Goal: Communication & Community: Answer question/provide support

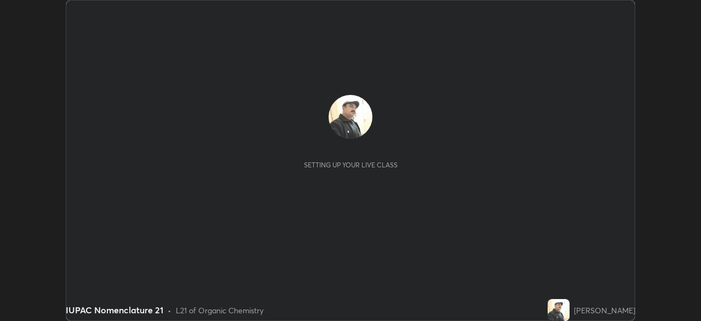
scroll to position [321, 701]
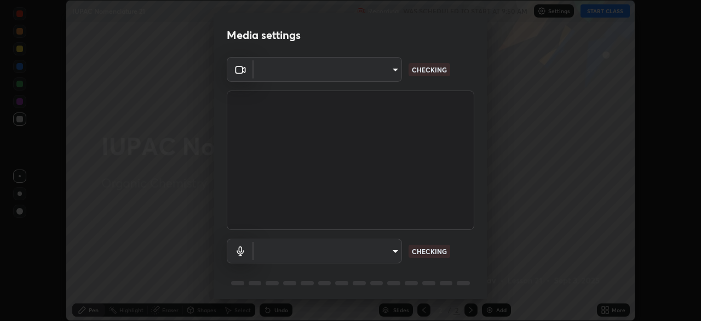
click at [381, 248] on body "Erase all IUPAC Nomenclature 21 Recording WAS SCHEDULED TO START AT 9:50 AM Set…" at bounding box center [350, 160] width 701 height 321
type input "495e9aafafa99ab02b2630cd73316b4ffac4e6b0a44c495734db4bb24564e739"
type input "596642b751d8d0027b016c771bf2e341865489ee3c6395a207e1f5bbaf1c2065"
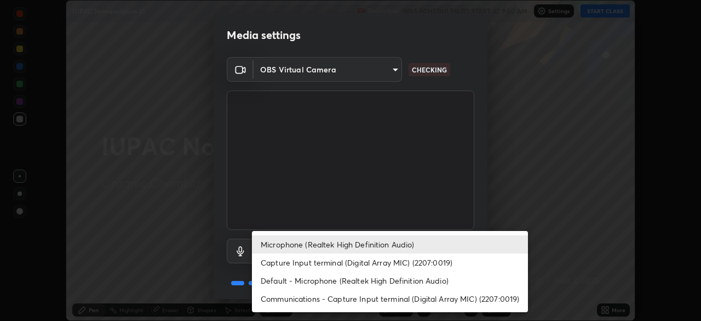
click at [388, 239] on li "Microphone (Realtek High Definition Audio)" at bounding box center [390, 244] width 276 height 18
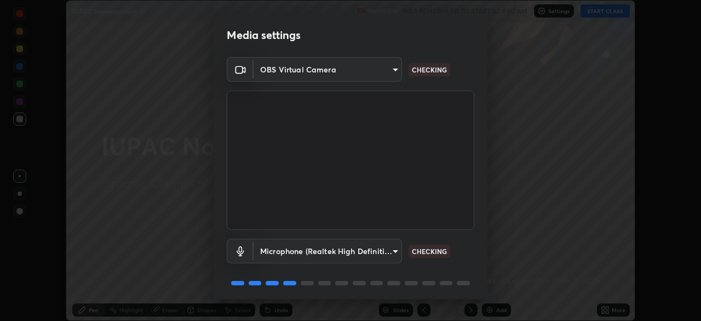
scroll to position [39, 0]
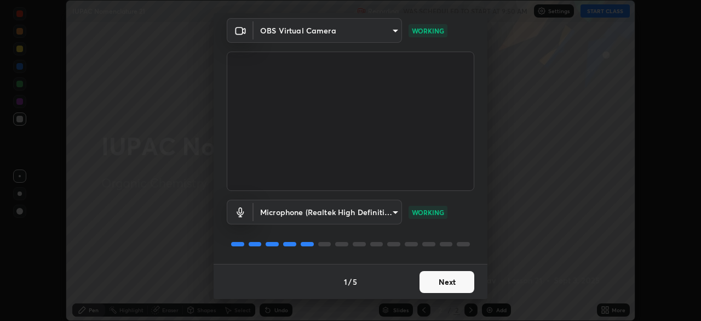
click at [442, 283] on button "Next" at bounding box center [447, 282] width 55 height 22
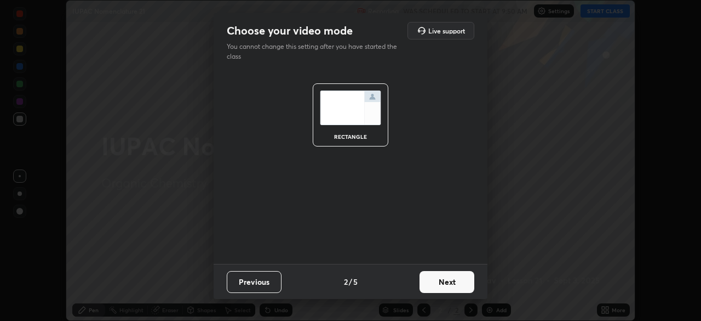
click at [441, 283] on button "Next" at bounding box center [447, 282] width 55 height 22
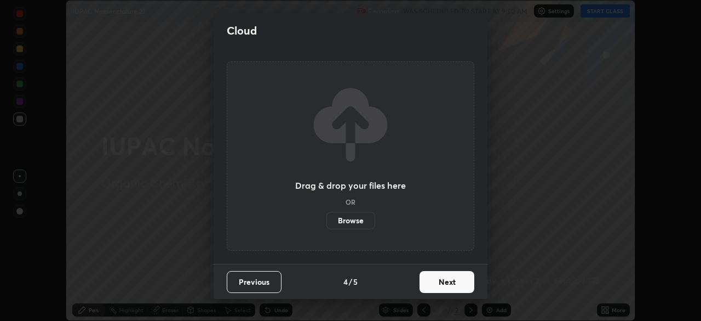
click at [443, 286] on button "Next" at bounding box center [447, 282] width 55 height 22
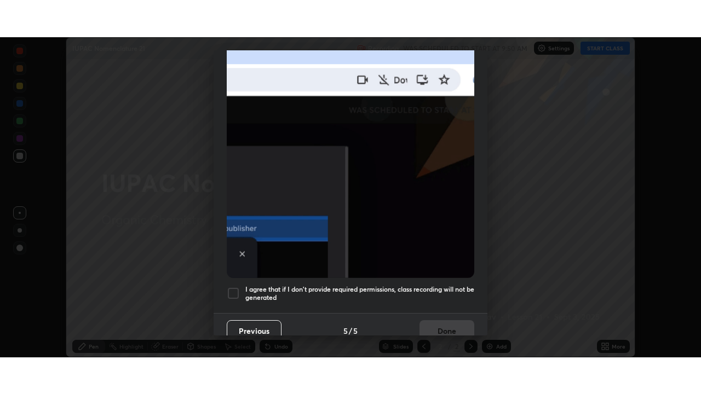
scroll to position [262, 0]
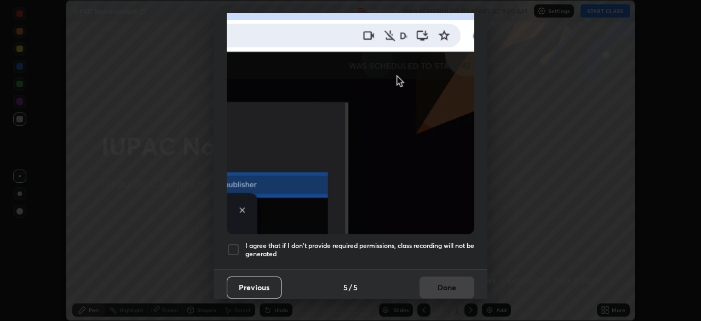
click at [409, 241] on h5 "I agree that if I don't provide required permissions, class recording will not …" at bounding box center [359, 249] width 229 height 17
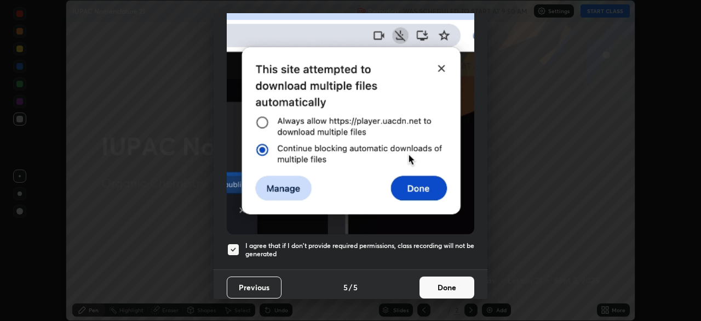
click at [426, 285] on button "Done" at bounding box center [447, 287] width 55 height 22
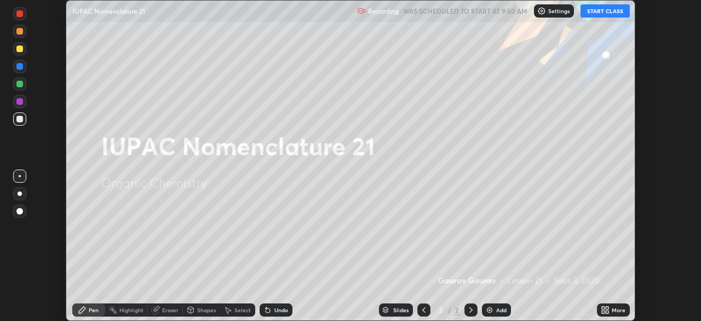
click at [592, 12] on button "START CLASS" at bounding box center [605, 10] width 49 height 13
click at [488, 308] on img at bounding box center [489, 309] width 9 height 9
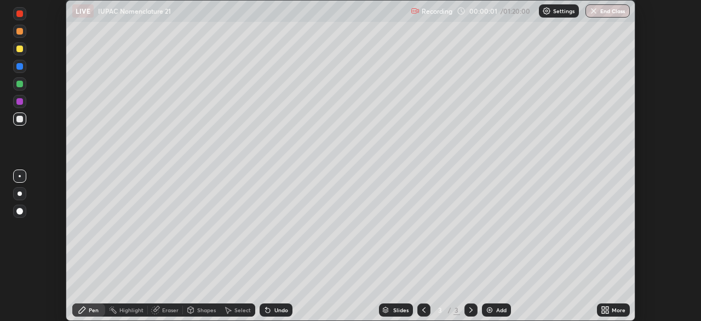
click at [607, 307] on icon at bounding box center [607, 307] width 3 height 3
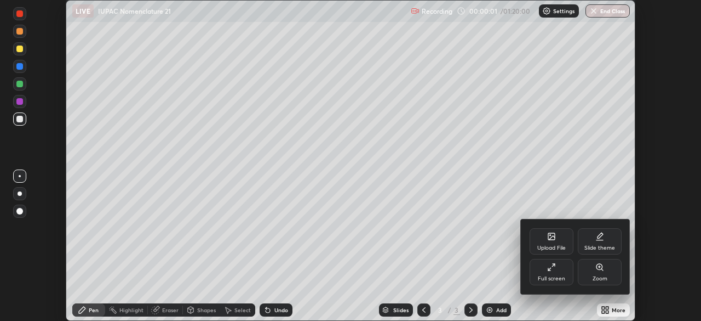
click at [548, 270] on icon at bounding box center [551, 266] width 9 height 9
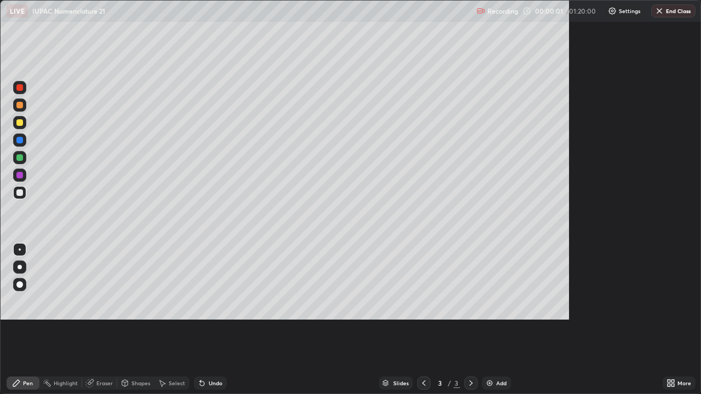
scroll to position [394, 701]
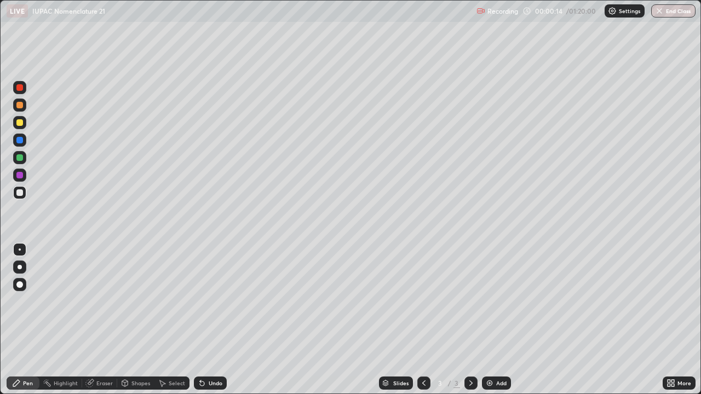
click at [20, 124] on div at bounding box center [19, 122] width 7 height 7
click at [26, 195] on div at bounding box center [19, 192] width 13 height 13
click at [214, 320] on div "Undo" at bounding box center [216, 383] width 14 height 5
click at [209, 320] on div "Undo" at bounding box center [216, 383] width 14 height 5
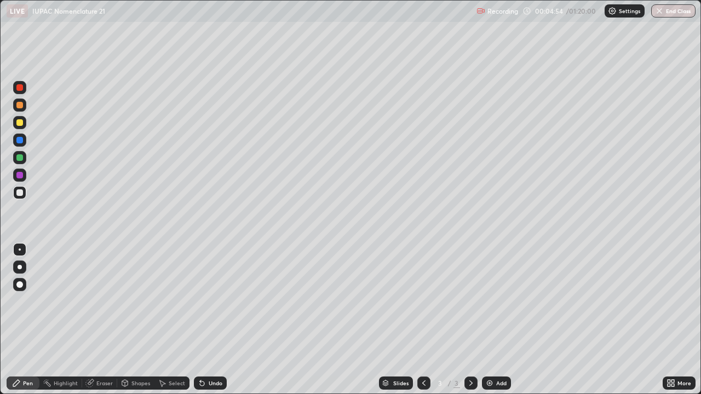
click at [210, 320] on div "Undo" at bounding box center [210, 383] width 33 height 13
click at [213, 320] on div "Undo" at bounding box center [210, 383] width 33 height 13
click at [210, 320] on div "Undo" at bounding box center [216, 383] width 14 height 5
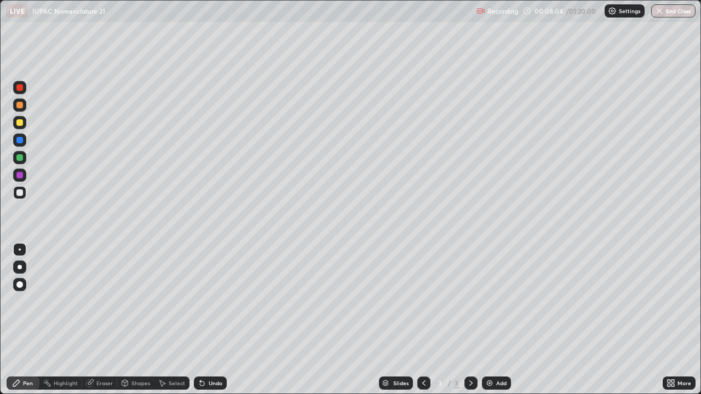
click at [100, 320] on div "Eraser" at bounding box center [104, 383] width 16 height 5
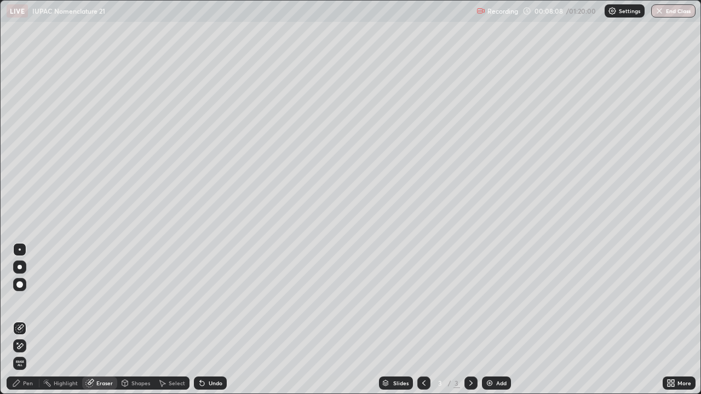
click at [26, 320] on div "Pen" at bounding box center [28, 383] width 10 height 5
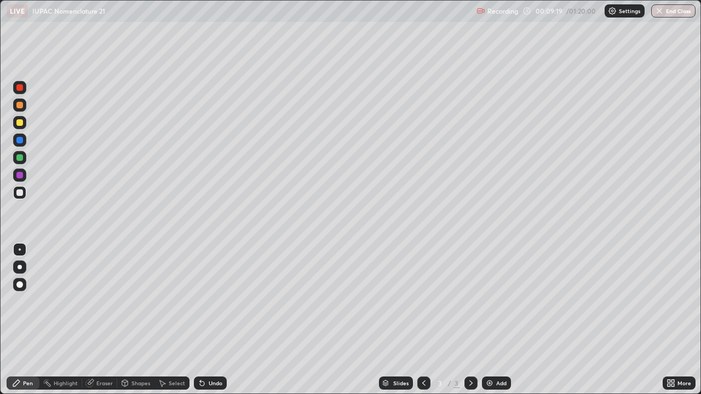
click at [212, 320] on div "Undo" at bounding box center [216, 383] width 14 height 5
click at [219, 320] on div "Undo" at bounding box center [216, 383] width 14 height 5
click at [221, 320] on div "Undo" at bounding box center [216, 383] width 14 height 5
click at [219, 320] on div "Undo" at bounding box center [210, 383] width 33 height 13
click at [220, 320] on div "Undo" at bounding box center [216, 383] width 14 height 5
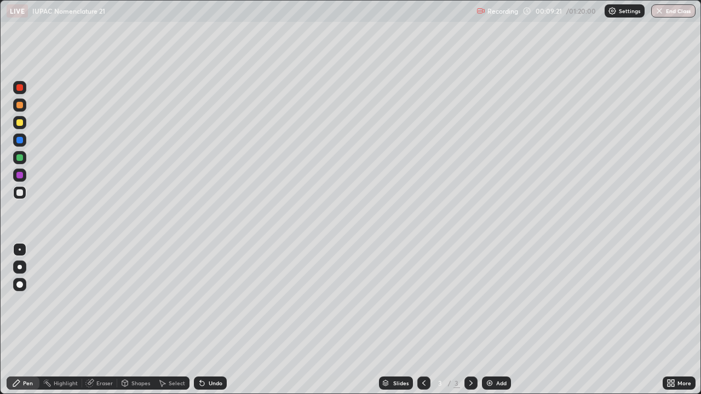
click at [220, 320] on div "Undo" at bounding box center [210, 383] width 33 height 13
click at [210, 320] on div "Undo" at bounding box center [216, 383] width 14 height 5
click at [98, 320] on div "Eraser" at bounding box center [104, 383] width 16 height 5
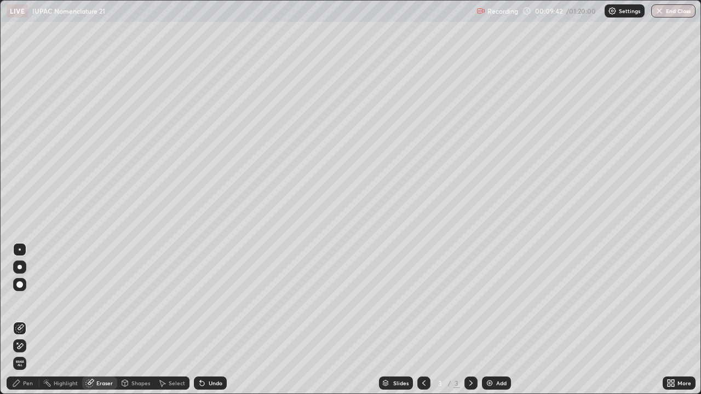
click at [215, 320] on div "Undo" at bounding box center [216, 383] width 14 height 5
click at [491, 320] on img at bounding box center [489, 383] width 9 height 9
click at [23, 320] on div "Pen" at bounding box center [23, 383] width 33 height 13
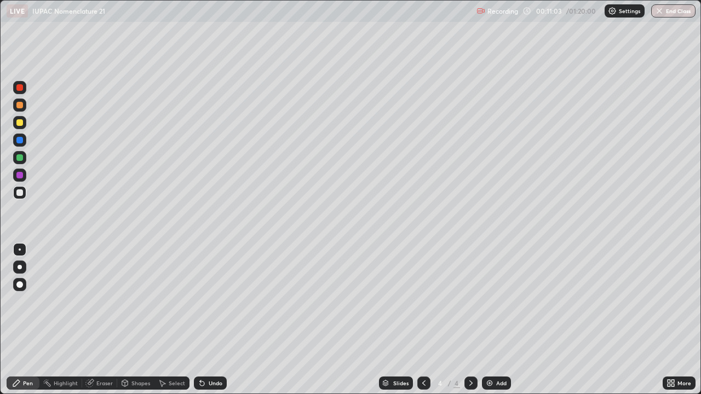
click at [214, 320] on div "Undo" at bounding box center [216, 383] width 14 height 5
click at [21, 121] on div at bounding box center [19, 122] width 7 height 7
click at [20, 123] on div at bounding box center [19, 122] width 7 height 7
click at [490, 320] on img at bounding box center [489, 383] width 9 height 9
click at [488, 320] on img at bounding box center [489, 383] width 9 height 9
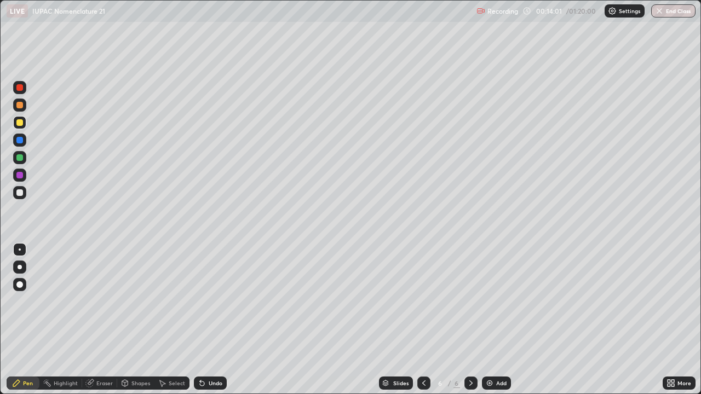
click at [423, 320] on icon at bounding box center [424, 383] width 9 height 9
click at [424, 320] on icon at bounding box center [424, 383] width 9 height 9
click at [470, 320] on icon at bounding box center [471, 383] width 9 height 9
click at [21, 190] on div at bounding box center [19, 193] width 7 height 7
click at [22, 124] on div at bounding box center [19, 122] width 7 height 7
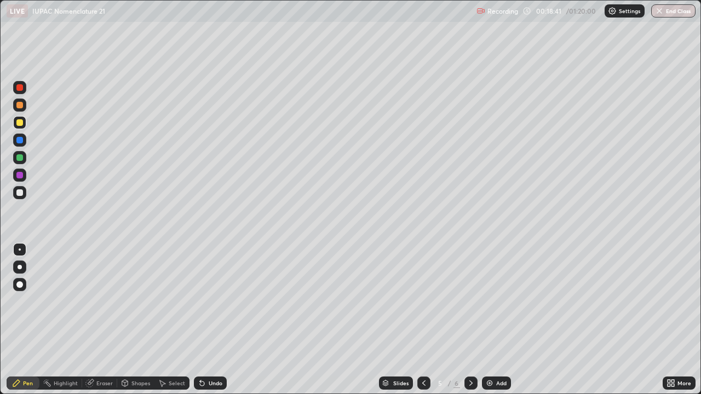
click at [489, 320] on img at bounding box center [489, 383] width 9 height 9
click at [25, 193] on div at bounding box center [19, 192] width 13 height 13
click at [100, 320] on div "Eraser" at bounding box center [104, 383] width 16 height 5
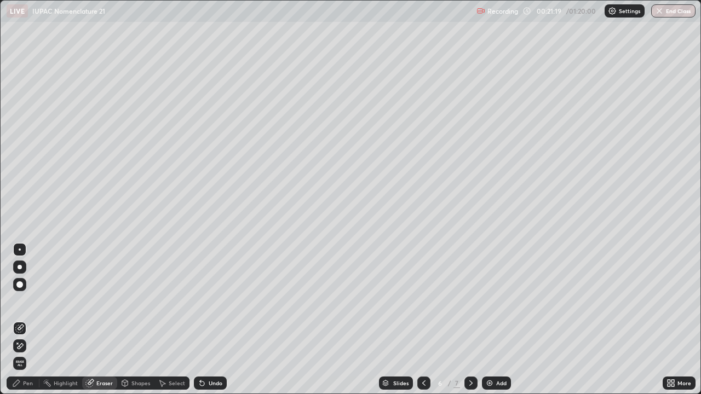
click at [25, 320] on div "Pen" at bounding box center [28, 383] width 10 height 5
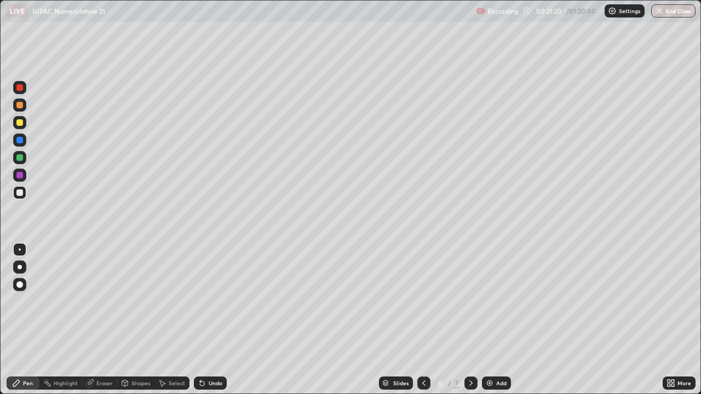
click at [22, 192] on div at bounding box center [19, 193] width 7 height 7
click at [491, 320] on img at bounding box center [489, 383] width 9 height 9
click at [211, 320] on div "Undo" at bounding box center [216, 383] width 14 height 5
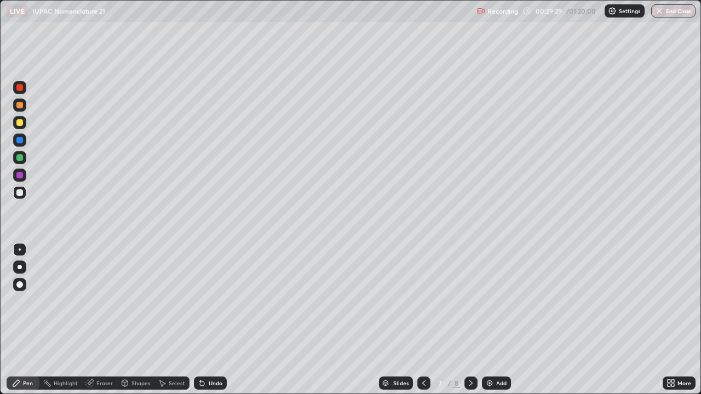
click at [209, 320] on div "Undo" at bounding box center [216, 383] width 14 height 5
click at [211, 320] on div "Undo" at bounding box center [216, 383] width 14 height 5
click at [209, 320] on div "Undo" at bounding box center [216, 383] width 14 height 5
click at [211, 320] on div "Undo" at bounding box center [216, 383] width 14 height 5
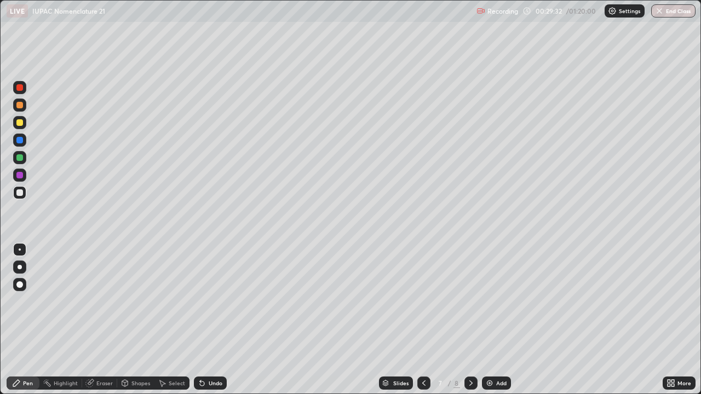
click at [205, 320] on div "Undo" at bounding box center [210, 383] width 33 height 13
click at [209, 320] on div "Undo" at bounding box center [216, 383] width 14 height 5
click at [20, 127] on div at bounding box center [19, 122] width 13 height 13
click at [424, 320] on icon at bounding box center [424, 383] width 9 height 9
click at [471, 320] on icon at bounding box center [471, 383] width 3 height 5
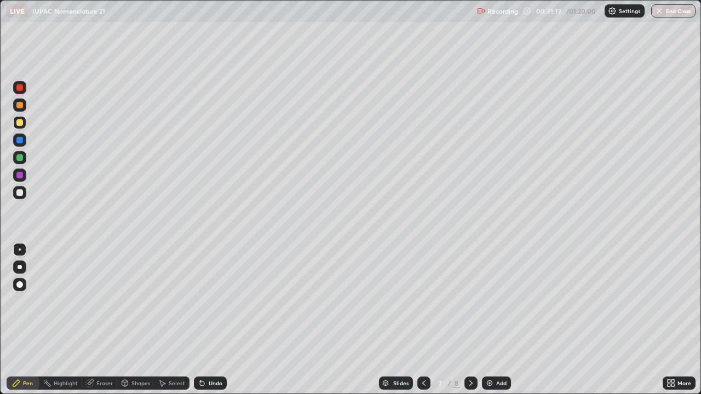
click at [470, 320] on icon at bounding box center [471, 383] width 9 height 9
click at [20, 193] on div at bounding box center [19, 193] width 7 height 7
click at [22, 193] on div at bounding box center [19, 193] width 7 height 7
click at [19, 124] on div at bounding box center [19, 122] width 7 height 7
click at [214, 320] on div "Undo" at bounding box center [216, 383] width 14 height 5
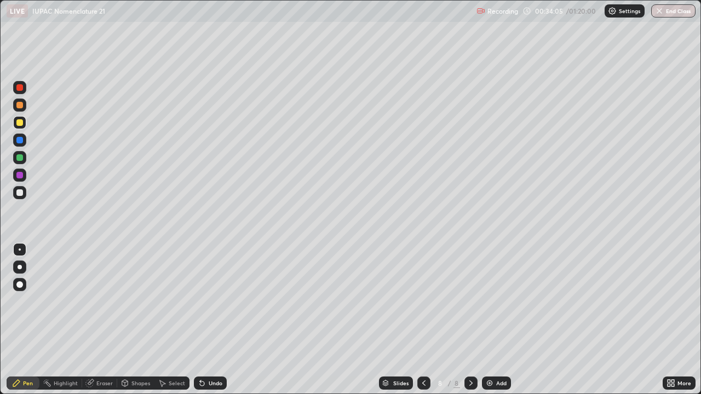
click at [103, 320] on div "Eraser" at bounding box center [104, 383] width 16 height 5
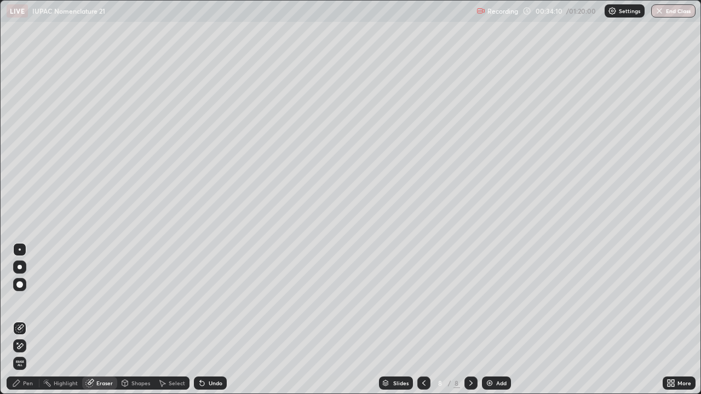
click at [28, 320] on div "Pen" at bounding box center [28, 383] width 10 height 5
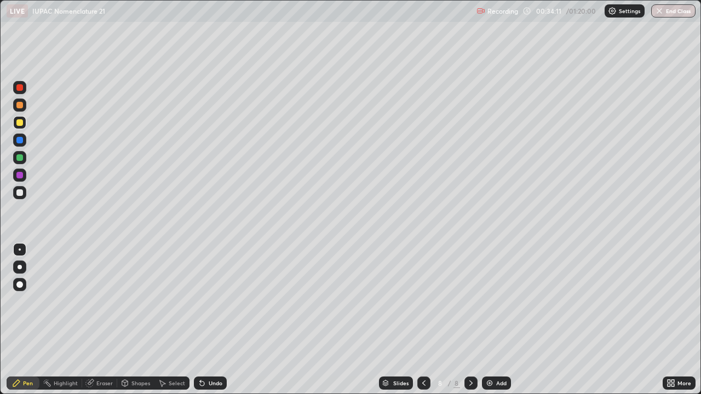
click at [20, 192] on div at bounding box center [19, 193] width 7 height 7
click at [21, 121] on div at bounding box center [19, 122] width 7 height 7
click at [22, 193] on div at bounding box center [19, 193] width 7 height 7
click at [491, 320] on img at bounding box center [489, 383] width 9 height 9
click at [19, 124] on div at bounding box center [19, 122] width 7 height 7
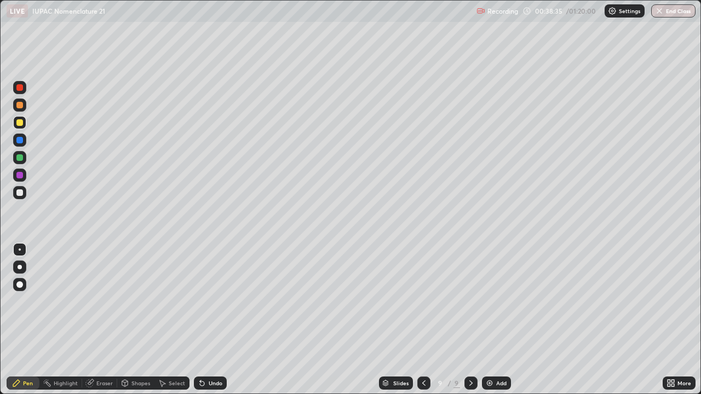
click at [213, 320] on div "Undo" at bounding box center [216, 383] width 14 height 5
click at [215, 320] on div "Undo" at bounding box center [216, 383] width 14 height 5
click at [21, 193] on div at bounding box center [19, 193] width 7 height 7
click at [489, 320] on img at bounding box center [489, 383] width 9 height 9
click at [422, 320] on icon at bounding box center [423, 383] width 9 height 9
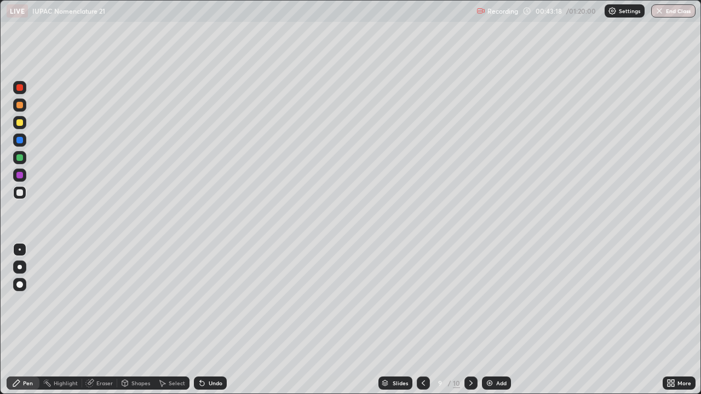
click at [494, 320] on div "Add" at bounding box center [496, 383] width 29 height 13
click at [496, 320] on div "Add" at bounding box center [501, 383] width 10 height 5
click at [20, 123] on div at bounding box center [19, 122] width 7 height 7
click at [205, 320] on div "Undo" at bounding box center [210, 383] width 33 height 13
click at [213, 320] on div "Undo" at bounding box center [210, 383] width 33 height 13
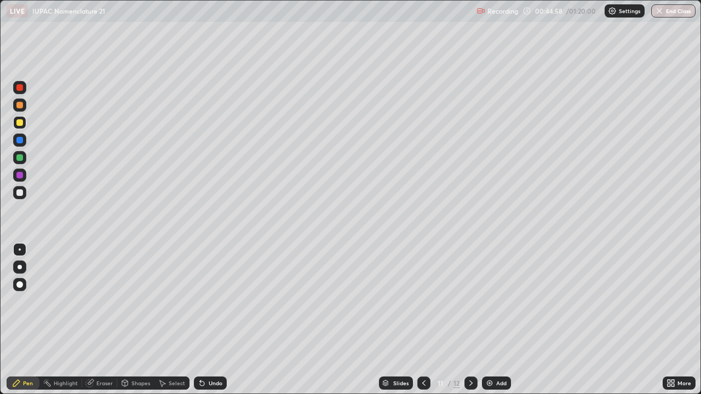
click at [203, 320] on icon at bounding box center [202, 383] width 9 height 9
click at [209, 320] on div "Undo" at bounding box center [216, 383] width 14 height 5
click at [204, 320] on icon at bounding box center [202, 383] width 9 height 9
click at [213, 320] on div "Undo" at bounding box center [210, 383] width 33 height 13
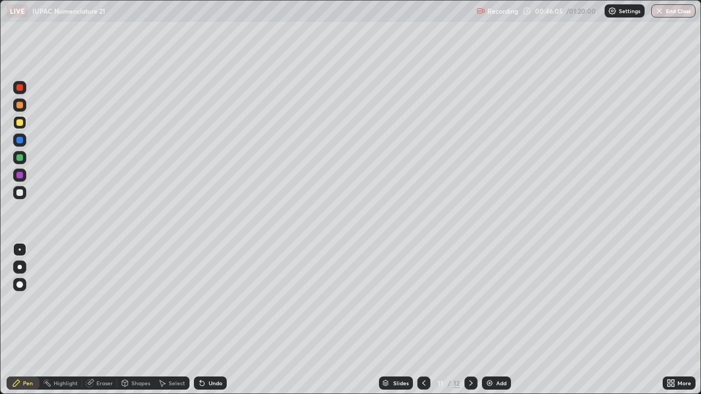
click at [214, 320] on div "Undo" at bounding box center [210, 383] width 33 height 13
click at [213, 320] on div "Undo" at bounding box center [216, 383] width 14 height 5
click at [103, 320] on div "Eraser" at bounding box center [104, 383] width 16 height 5
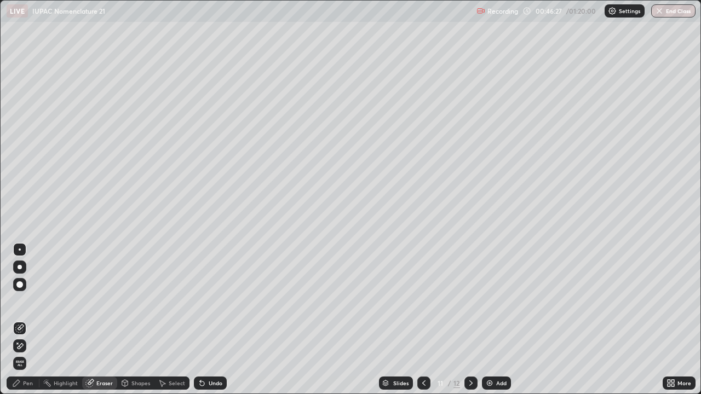
click at [26, 320] on div "Pen" at bounding box center [28, 383] width 10 height 5
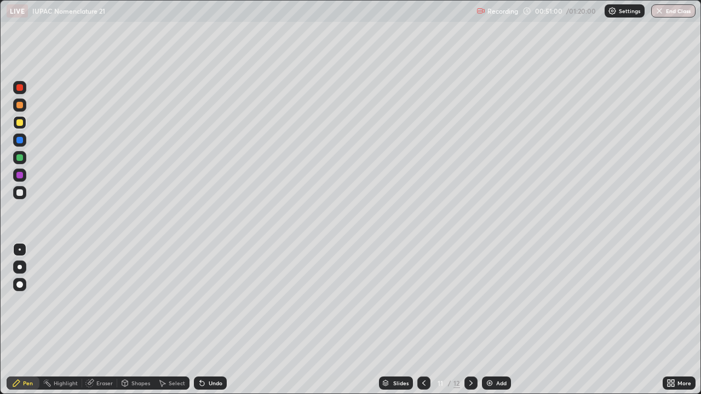
click at [205, 320] on div "Undo" at bounding box center [210, 383] width 33 height 13
click at [209, 320] on div "Undo" at bounding box center [216, 383] width 14 height 5
click at [210, 320] on div "Undo" at bounding box center [216, 383] width 14 height 5
click at [211, 320] on div "Undo" at bounding box center [210, 383] width 33 height 13
click at [212, 320] on div "Undo" at bounding box center [210, 383] width 33 height 13
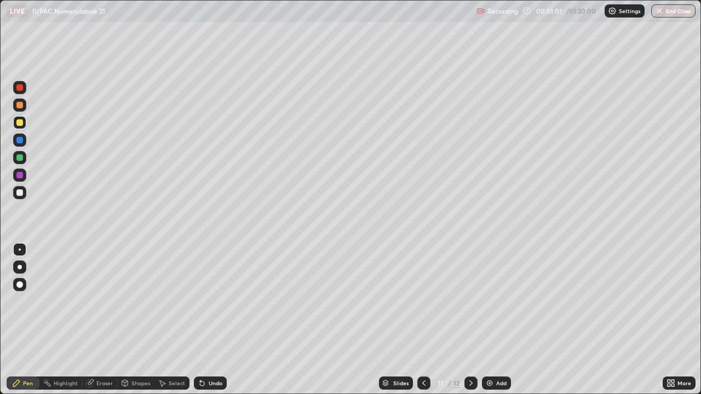
click at [214, 320] on div "Undo" at bounding box center [210, 383] width 33 height 13
click at [215, 320] on div "Undo" at bounding box center [210, 383] width 33 height 13
click at [215, 320] on div "Undo" at bounding box center [216, 383] width 14 height 5
click at [217, 320] on div "Undo" at bounding box center [216, 383] width 14 height 5
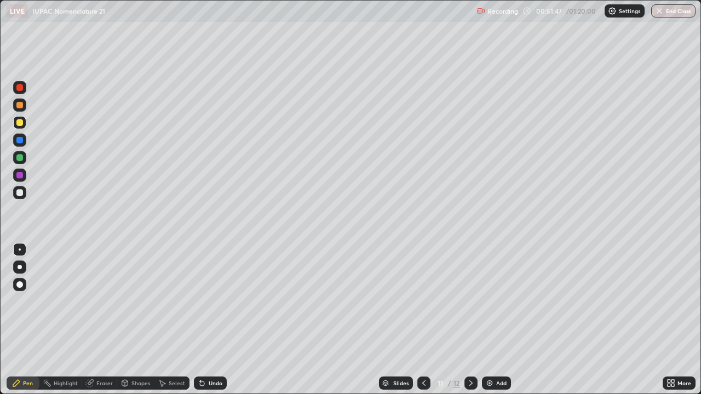
click at [424, 320] on icon at bounding box center [424, 383] width 9 height 9
click at [423, 320] on icon at bounding box center [424, 383] width 9 height 9
click at [423, 320] on icon at bounding box center [423, 383] width 3 height 5
click at [423, 320] on icon at bounding box center [424, 383] width 9 height 9
click at [422, 320] on icon at bounding box center [424, 383] width 9 height 9
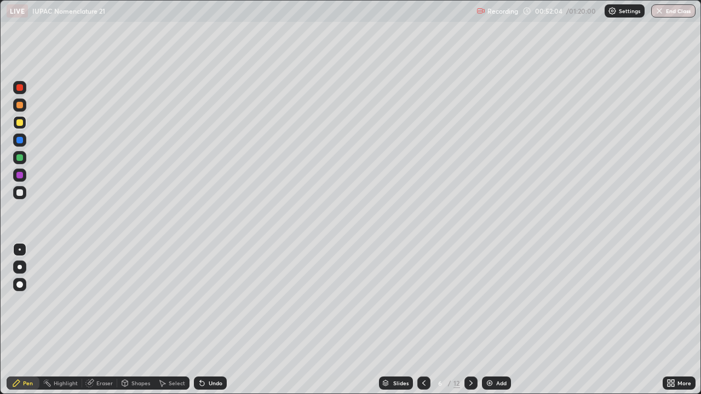
click at [423, 320] on icon at bounding box center [424, 383] width 9 height 9
click at [421, 320] on icon at bounding box center [424, 383] width 9 height 9
click at [470, 320] on icon at bounding box center [471, 383] width 9 height 9
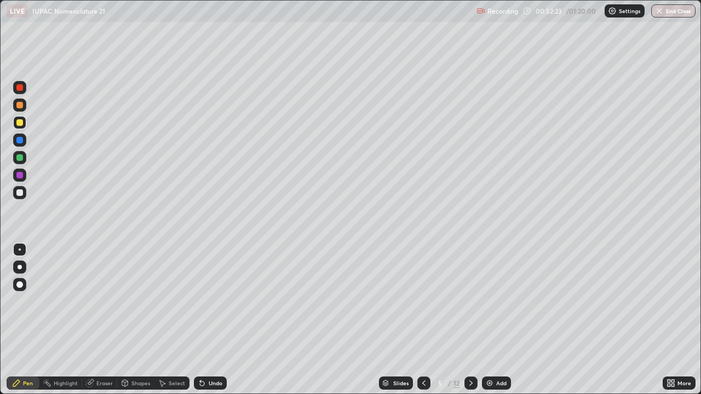
click at [471, 320] on icon at bounding box center [471, 383] width 9 height 9
click at [470, 320] on icon at bounding box center [471, 383] width 9 height 9
click at [468, 320] on icon at bounding box center [471, 383] width 9 height 9
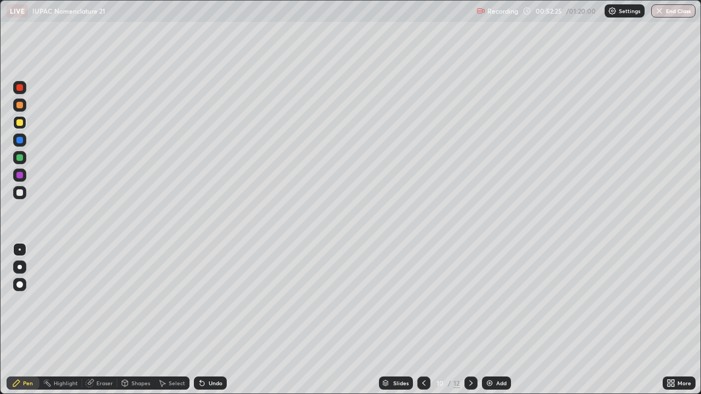
click at [470, 320] on icon at bounding box center [471, 383] width 3 height 5
click at [469, 320] on icon at bounding box center [471, 383] width 9 height 9
click at [492, 320] on img at bounding box center [489, 383] width 9 height 9
click at [18, 191] on div at bounding box center [19, 193] width 7 height 7
click at [492, 320] on img at bounding box center [489, 383] width 9 height 9
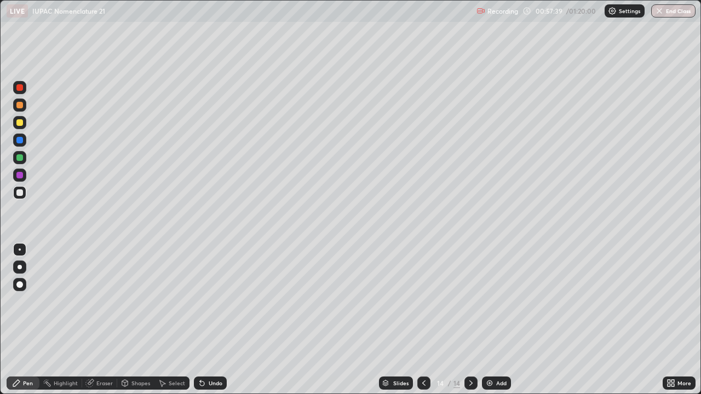
click at [17, 125] on div at bounding box center [19, 122] width 7 height 7
click at [210, 320] on div "Undo" at bounding box center [216, 383] width 14 height 5
click at [211, 320] on div "Undo" at bounding box center [216, 383] width 14 height 5
click at [213, 320] on div "Undo" at bounding box center [216, 383] width 14 height 5
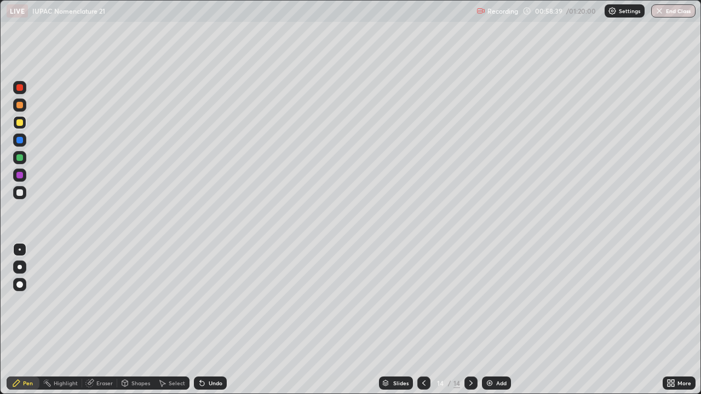
click at [214, 320] on div "Undo" at bounding box center [216, 383] width 14 height 5
click at [215, 320] on div "Undo" at bounding box center [216, 383] width 14 height 5
click at [216, 320] on div "Undo" at bounding box center [216, 383] width 14 height 5
click at [217, 320] on div "Undo" at bounding box center [216, 383] width 14 height 5
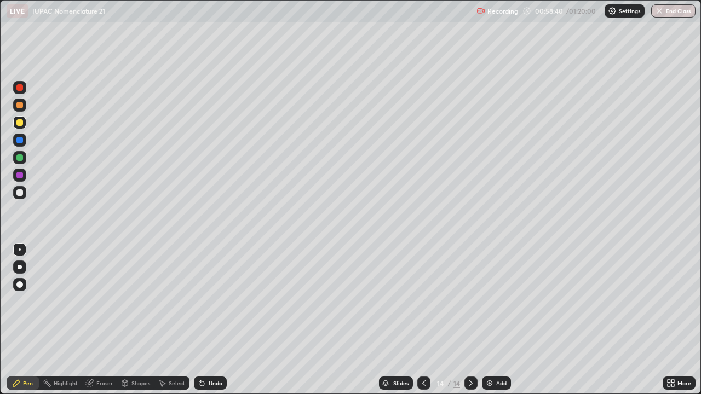
click at [218, 320] on div "Undo" at bounding box center [216, 383] width 14 height 5
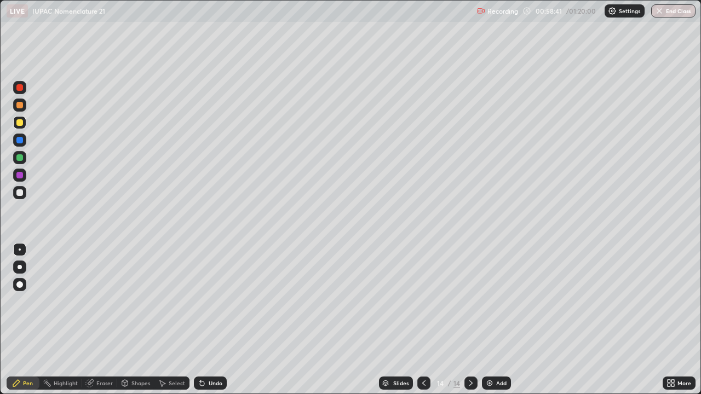
click at [217, 320] on div "Undo" at bounding box center [216, 383] width 14 height 5
click at [216, 320] on div "Undo" at bounding box center [216, 383] width 14 height 5
click at [215, 320] on div "Undo" at bounding box center [216, 383] width 14 height 5
click at [212, 320] on div "Undo" at bounding box center [210, 383] width 33 height 13
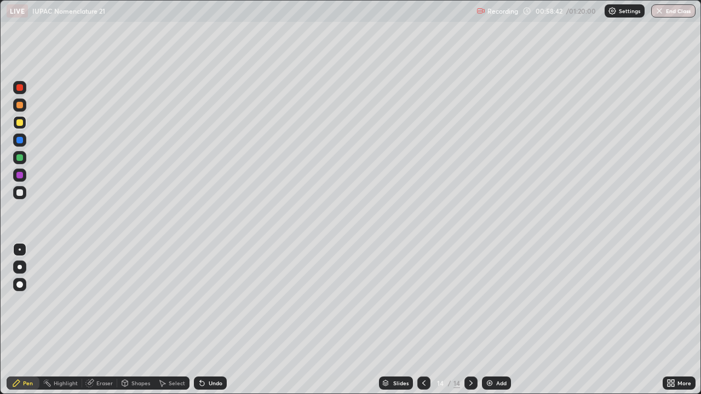
click at [209, 320] on div "Undo" at bounding box center [210, 383] width 33 height 13
click at [207, 320] on div "Undo" at bounding box center [210, 383] width 33 height 13
click at [494, 320] on div "Add" at bounding box center [496, 383] width 29 height 13
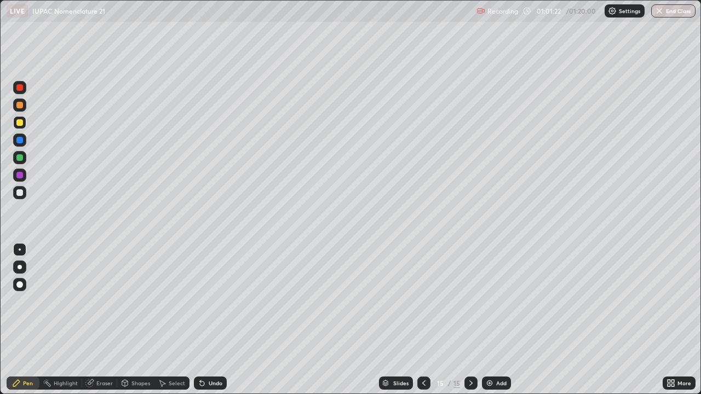
click at [21, 194] on div at bounding box center [19, 193] width 7 height 7
click at [201, 320] on icon at bounding box center [202, 384] width 4 height 4
click at [210, 320] on div "Undo" at bounding box center [216, 383] width 14 height 5
click at [211, 320] on div "Undo" at bounding box center [216, 383] width 14 height 5
click at [202, 320] on icon at bounding box center [202, 384] width 4 height 4
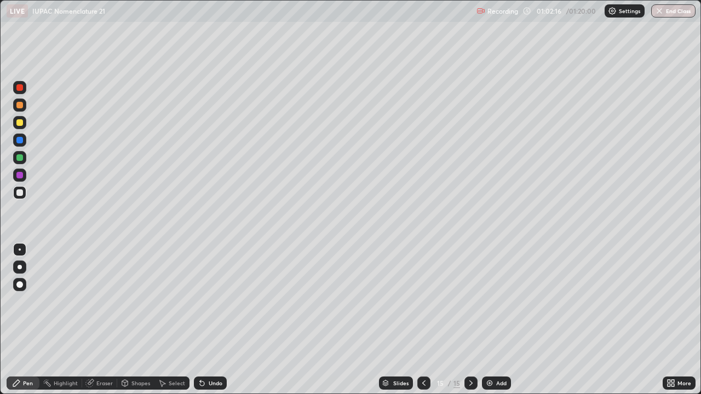
click at [200, 320] on icon at bounding box center [202, 384] width 4 height 4
click at [19, 124] on div at bounding box center [19, 122] width 7 height 7
click at [19, 192] on div at bounding box center [19, 193] width 7 height 7
click at [20, 141] on div at bounding box center [19, 140] width 7 height 7
click at [19, 190] on div at bounding box center [19, 193] width 7 height 7
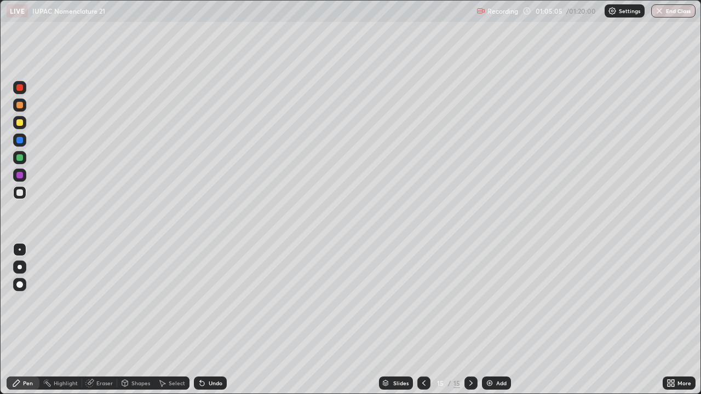
click at [493, 320] on img at bounding box center [489, 383] width 9 height 9
click at [20, 123] on div at bounding box center [19, 122] width 7 height 7
click at [21, 124] on div at bounding box center [19, 122] width 7 height 7
click at [204, 320] on icon at bounding box center [202, 383] width 9 height 9
click at [206, 320] on div "Undo" at bounding box center [210, 383] width 33 height 13
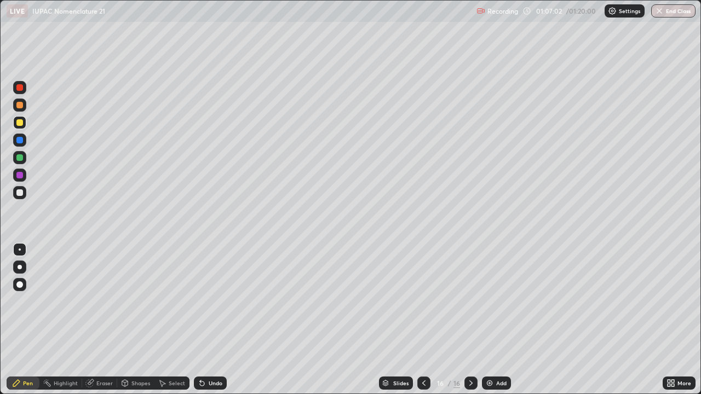
click at [209, 320] on div "Undo" at bounding box center [216, 383] width 14 height 5
click at [211, 320] on div "Undo" at bounding box center [210, 383] width 33 height 13
click at [215, 320] on div "Undo" at bounding box center [210, 383] width 33 height 13
click at [216, 320] on div "Undo" at bounding box center [216, 383] width 14 height 5
click at [219, 320] on div "Undo" at bounding box center [216, 383] width 14 height 5
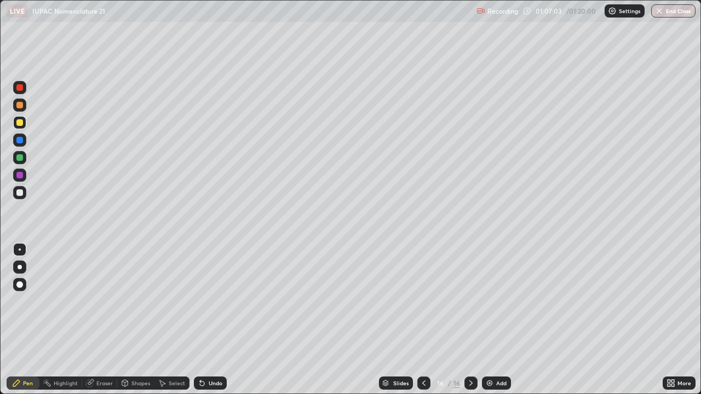
click at [222, 320] on div "Undo" at bounding box center [210, 383] width 33 height 13
click at [224, 320] on div "Undo" at bounding box center [210, 383] width 33 height 13
click at [214, 320] on div "Undo" at bounding box center [216, 383] width 14 height 5
click at [215, 320] on div "Undo" at bounding box center [216, 383] width 14 height 5
click at [211, 320] on div "Undo" at bounding box center [216, 383] width 14 height 5
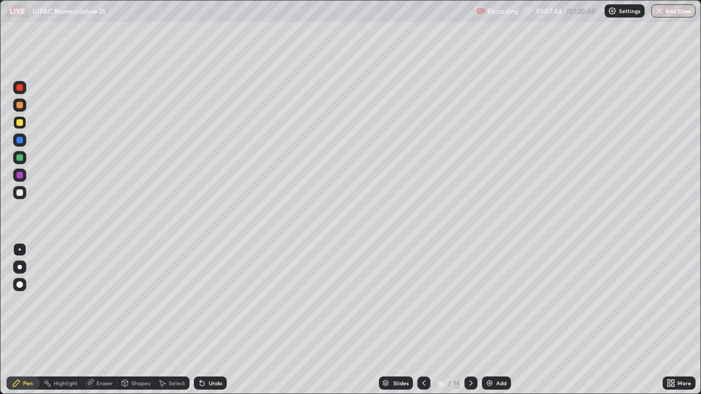
click at [210, 320] on div "Undo" at bounding box center [210, 383] width 33 height 13
click at [209, 320] on div "Undo" at bounding box center [210, 383] width 33 height 13
click at [207, 320] on div "Undo" at bounding box center [210, 383] width 33 height 13
click at [205, 320] on div "Undo" at bounding box center [210, 383] width 33 height 13
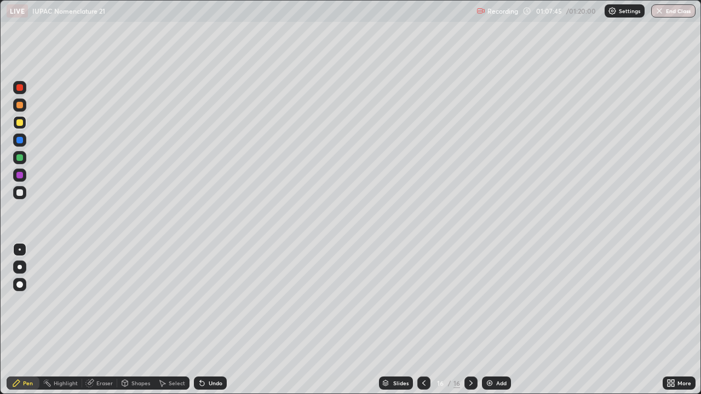
click at [206, 320] on div "Undo" at bounding box center [210, 383] width 33 height 13
click at [204, 320] on icon at bounding box center [202, 383] width 9 height 9
click at [203, 320] on icon at bounding box center [202, 383] width 9 height 9
click at [206, 320] on div "Undo" at bounding box center [210, 383] width 33 height 13
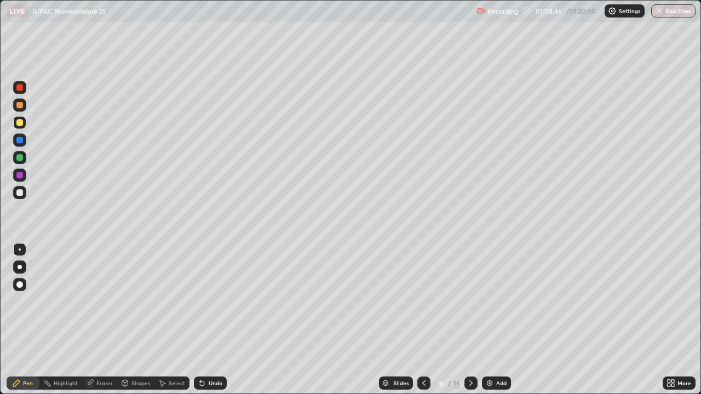
click at [101, 320] on div "Eraser" at bounding box center [104, 383] width 16 height 5
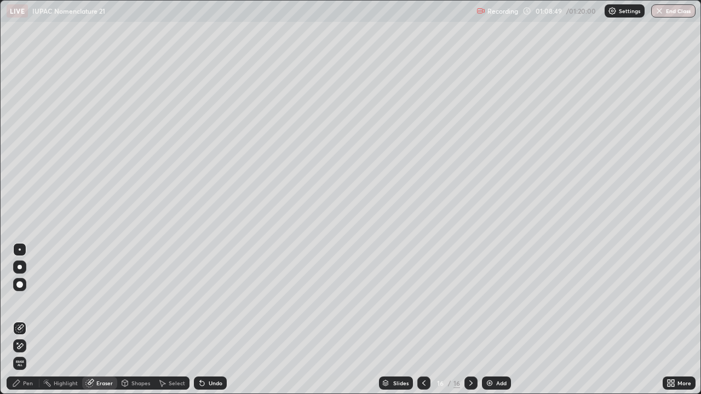
click at [24, 320] on div "Pen" at bounding box center [28, 383] width 10 height 5
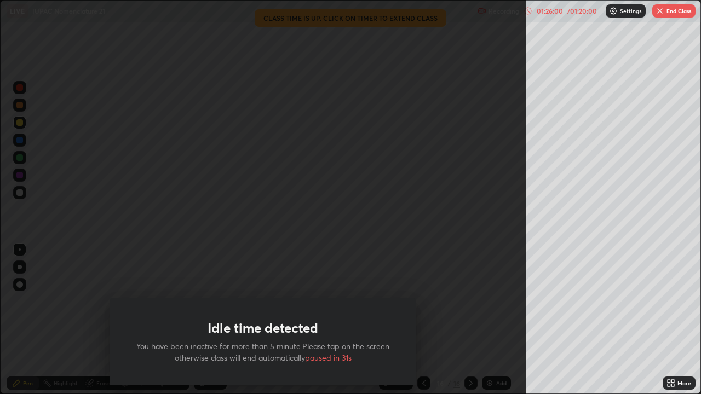
click at [673, 17] on button "End Class" at bounding box center [674, 10] width 43 height 13
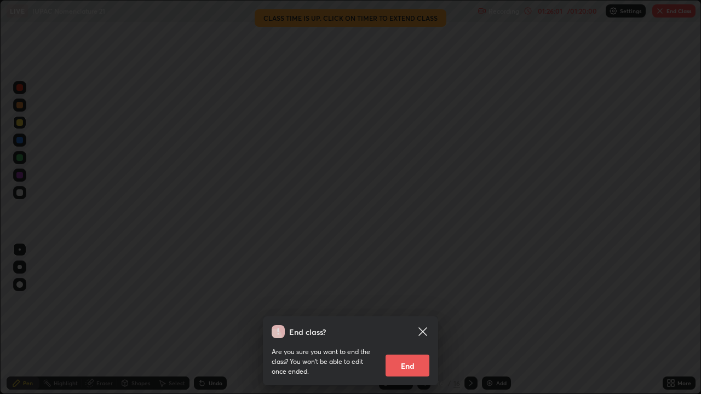
click at [419, 320] on button "End" at bounding box center [408, 366] width 44 height 22
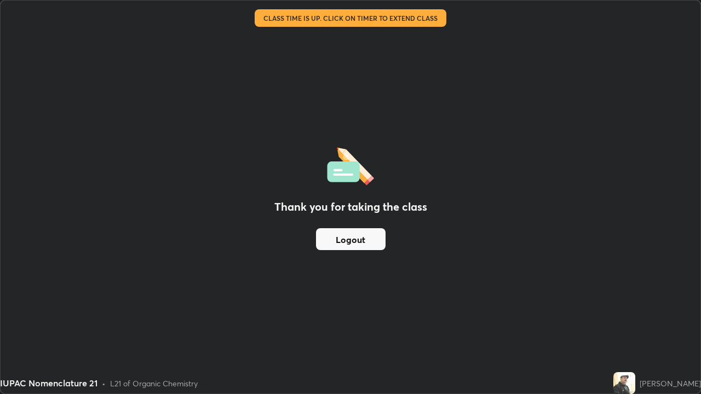
click at [368, 235] on button "Logout" at bounding box center [351, 239] width 70 height 22
